Goal: Task Accomplishment & Management: Manage account settings

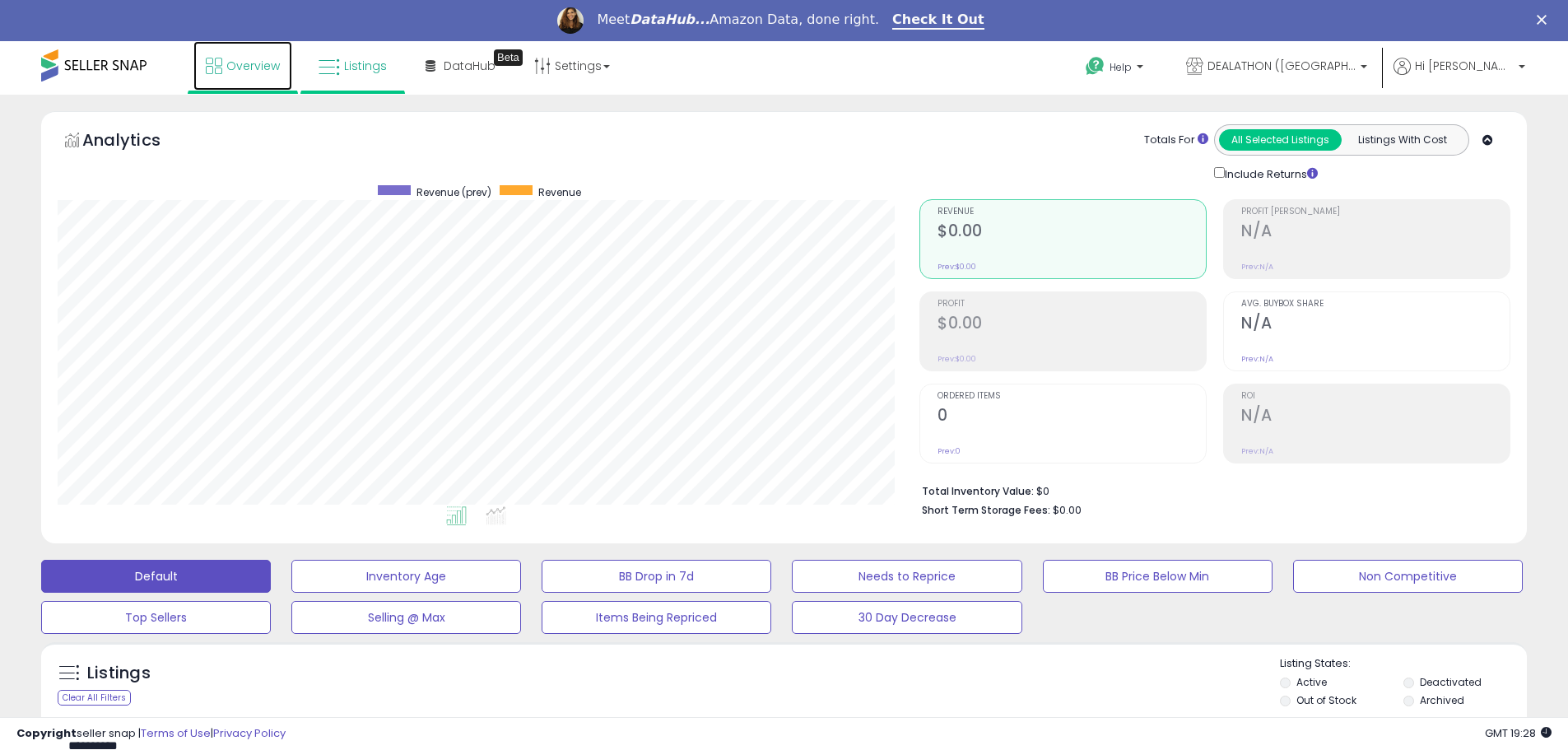
click at [224, 78] on link "Overview" at bounding box center [242, 66] width 99 height 50
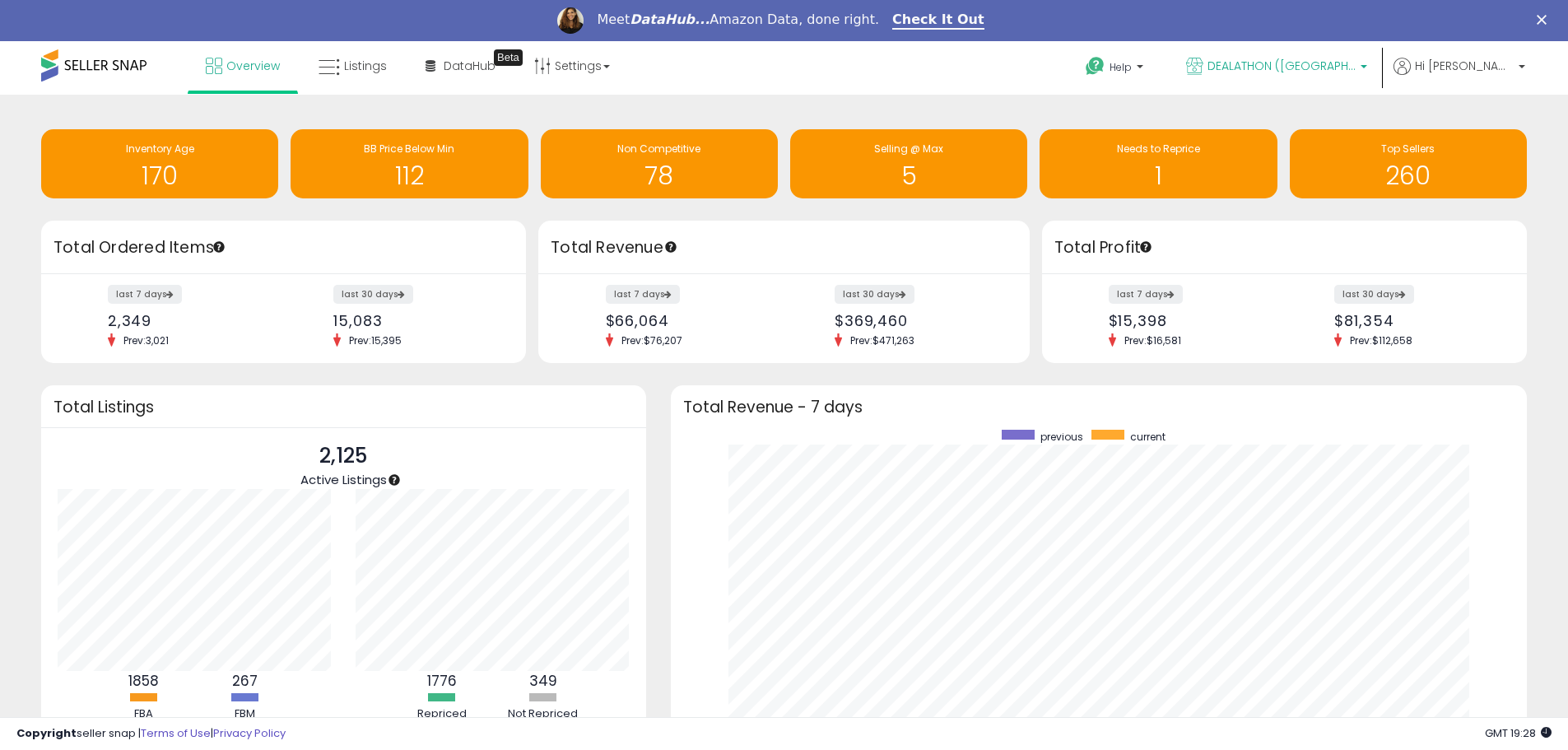
click at [1310, 58] on span "DEALATHON ([GEOGRAPHIC_DATA])" at bounding box center [1281, 65] width 148 height 16
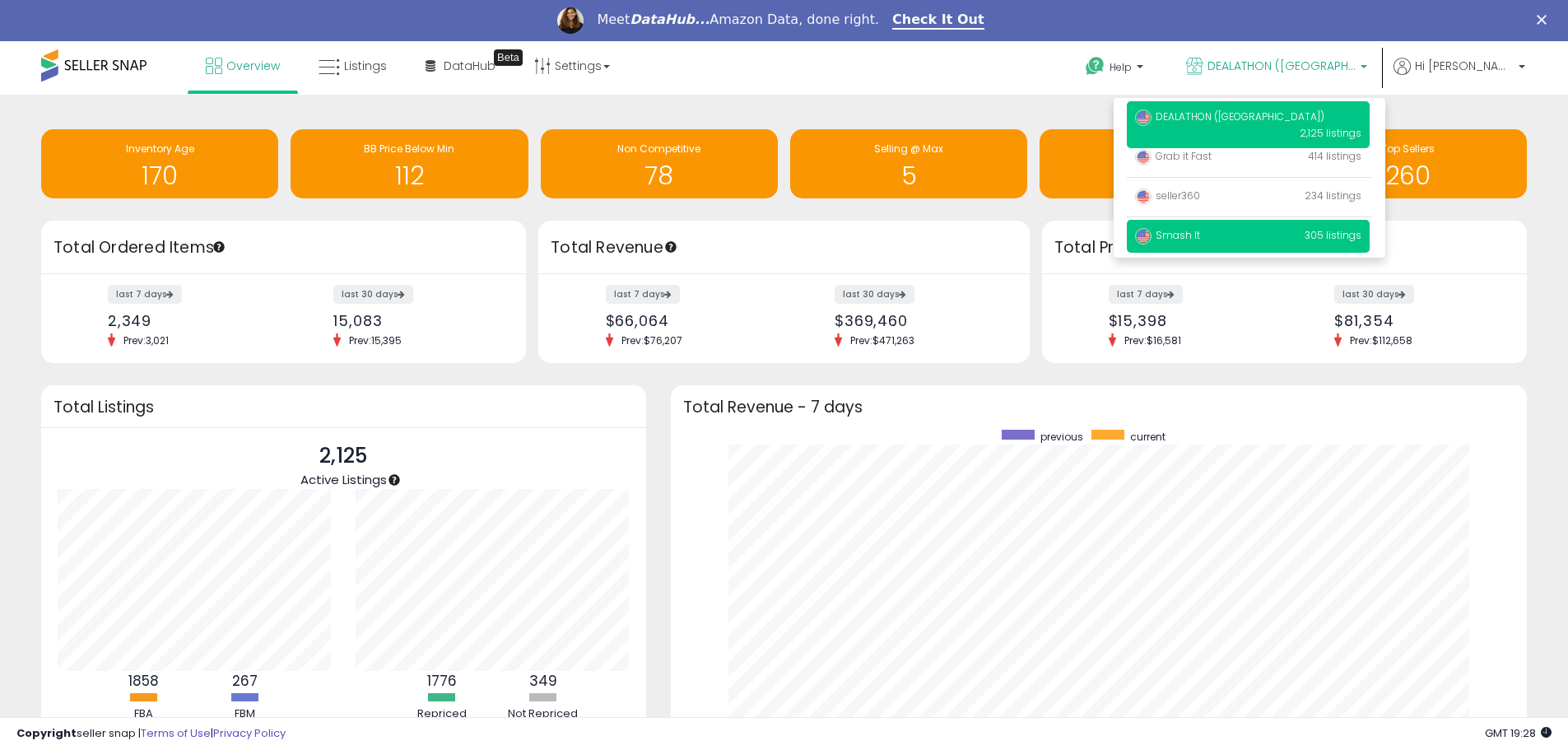
click at [1200, 231] on span "Smash It" at bounding box center [1168, 235] width 65 height 14
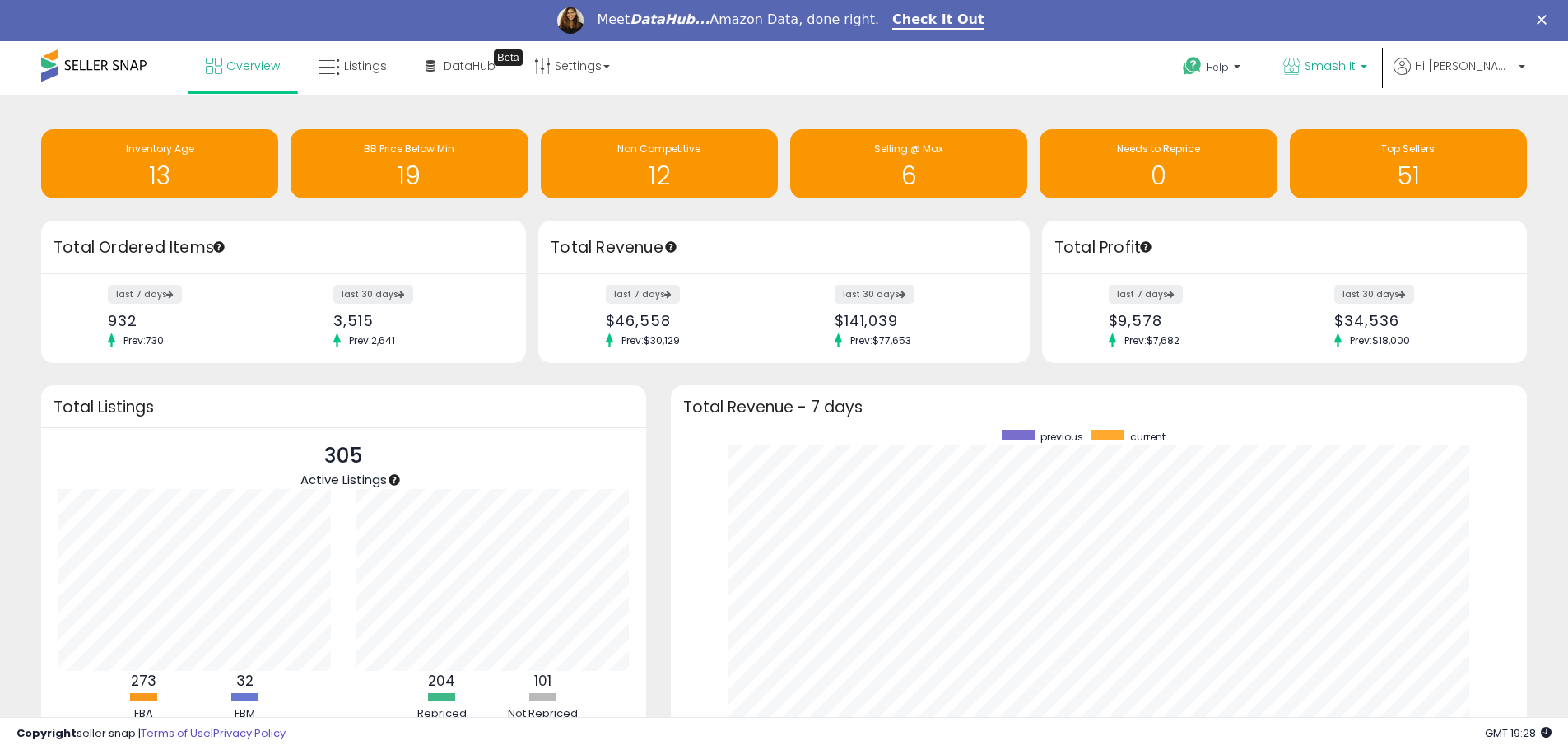
click at [1300, 63] on icon at bounding box center [1292, 66] width 17 height 17
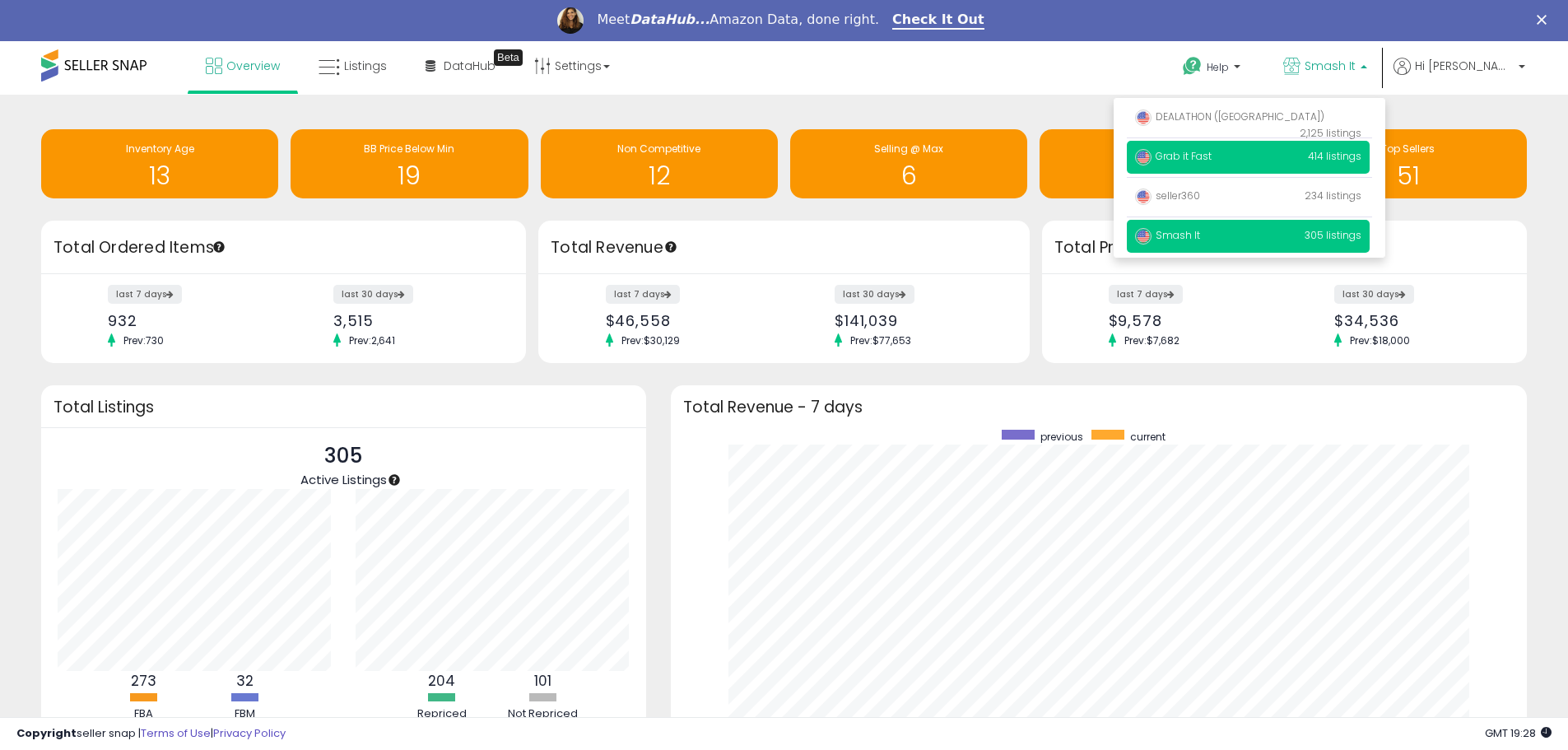
click at [1212, 156] on span "Grab it Fast" at bounding box center [1173, 156] width 76 height 14
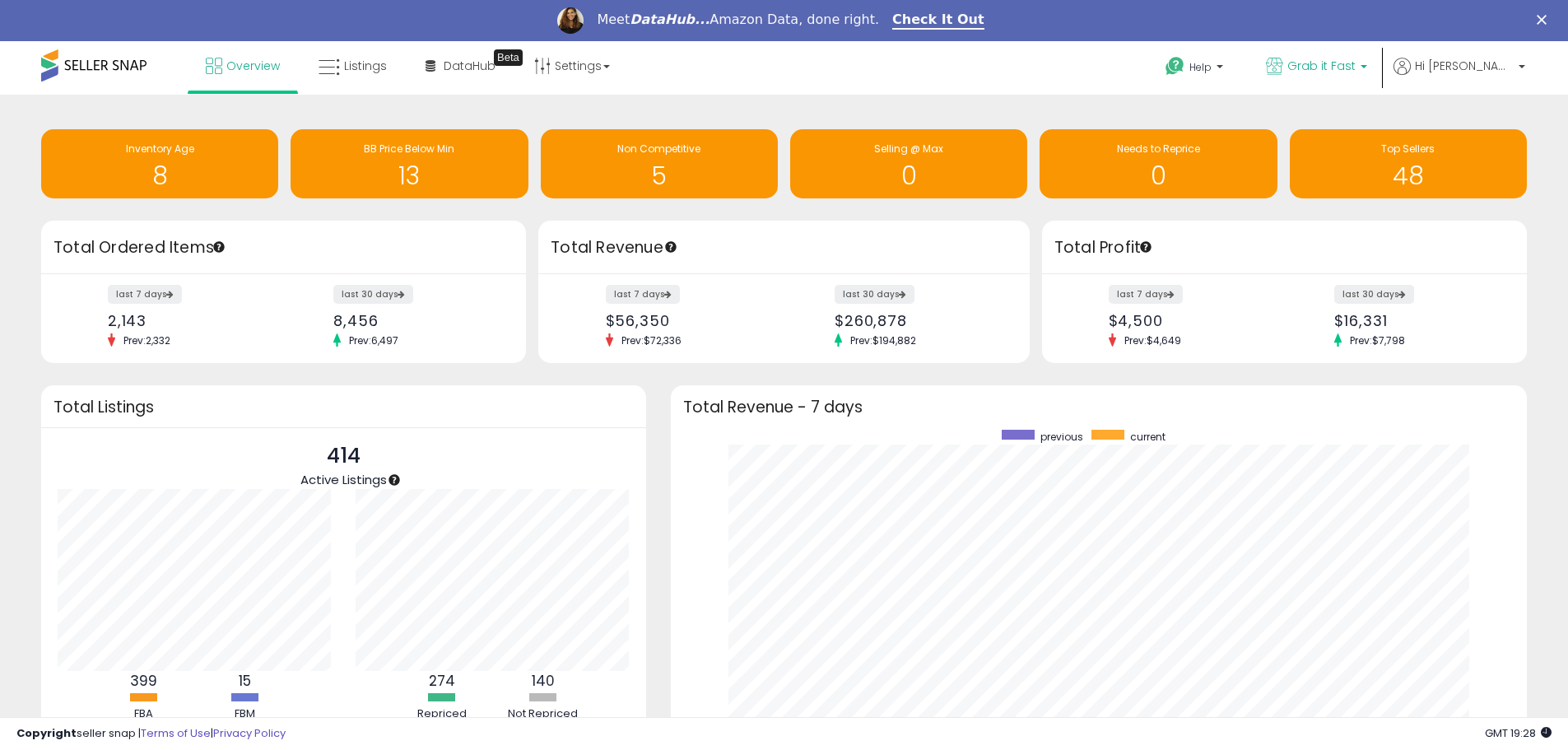
drag, startPoint x: 1347, startPoint y: 66, endPoint x: 1295, endPoint y: 117, distance: 72.8
click at [1346, 68] on span "Grab it Fast" at bounding box center [1322, 65] width 69 height 16
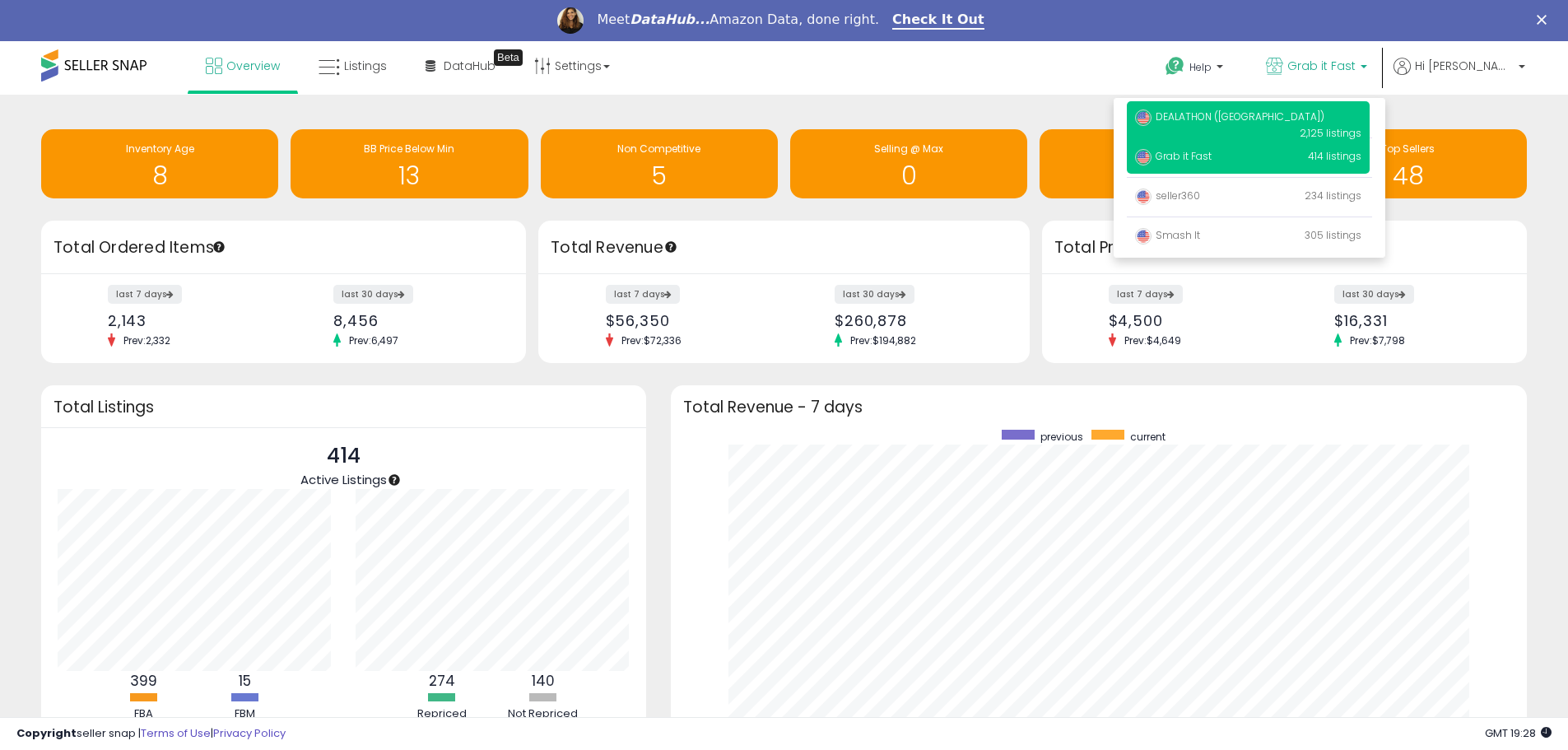
click at [1278, 125] on p "DEALATHON (US) 2,125 listings" at bounding box center [1248, 124] width 243 height 47
